Goal: Information Seeking & Learning: Check status

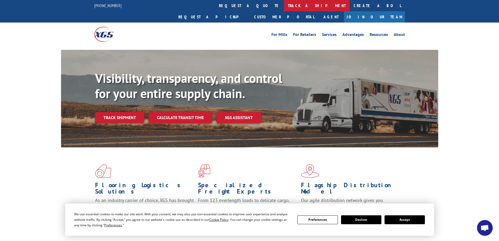
click at [284, 6] on link "track a shipment" at bounding box center [317, 5] width 66 height 11
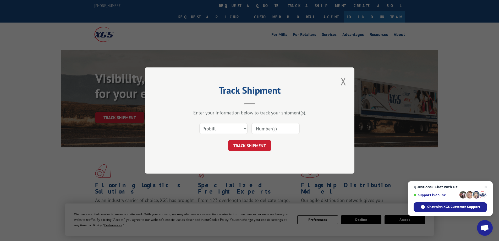
paste input "95723281"
type input "95723281"
click at [259, 144] on button "TRACK SHIPMENT" at bounding box center [249, 145] width 43 height 11
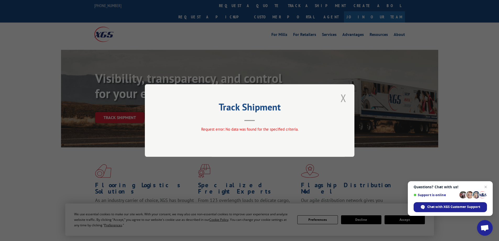
click at [340, 97] on button "Close modal" at bounding box center [343, 98] width 9 height 14
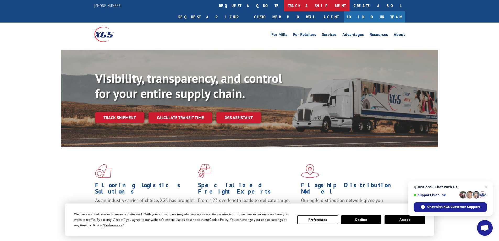
click at [284, 8] on link "track a shipment" at bounding box center [317, 5] width 66 height 11
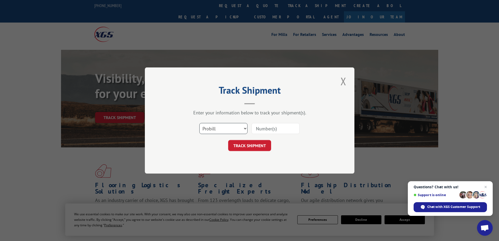
click at [217, 126] on select "Select category... Probill BOL PO" at bounding box center [223, 128] width 48 height 11
select select "po"
click at [199, 123] on select "Select category... Probill BOL PO" at bounding box center [223, 128] width 48 height 11
paste input "95723281"
type input "95723281"
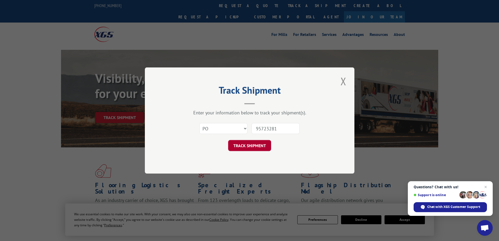
click at [262, 142] on button "TRACK SHIPMENT" at bounding box center [249, 145] width 43 height 11
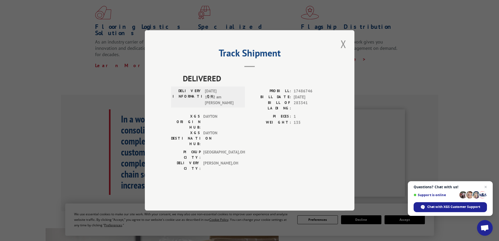
scroll to position [157, 0]
